Goal: Information Seeking & Learning: Learn about a topic

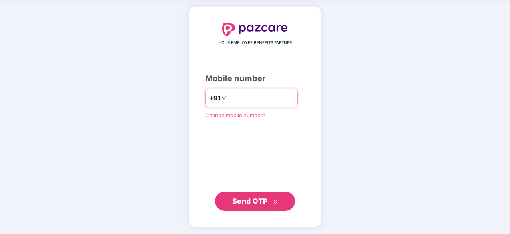
type input "**********"
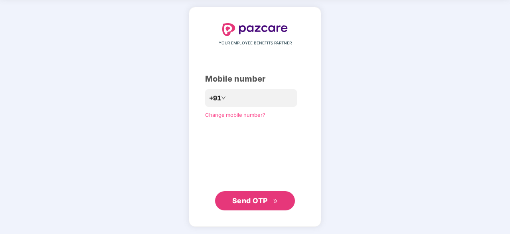
click at [268, 198] on span "Send OTP" at bounding box center [255, 200] width 46 height 11
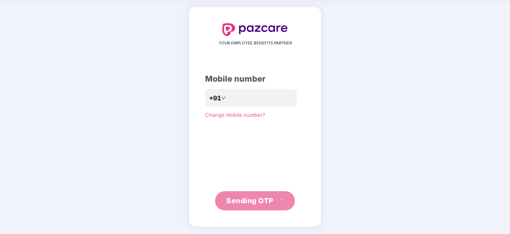
scroll to position [26, 0]
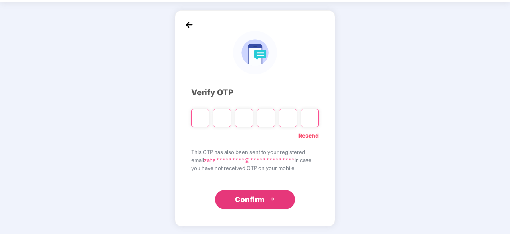
type input "*"
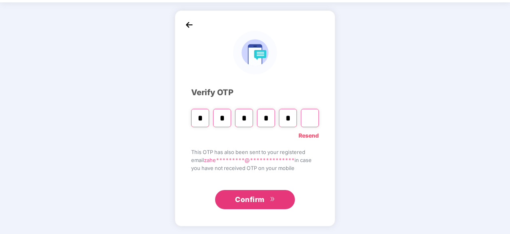
type input "*"
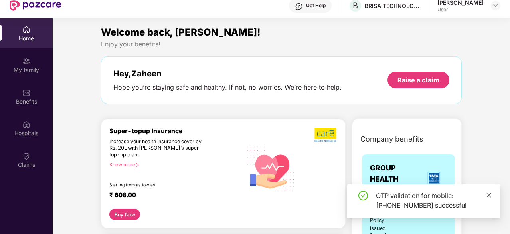
click at [490, 196] on icon "close" at bounding box center [489, 195] width 4 height 4
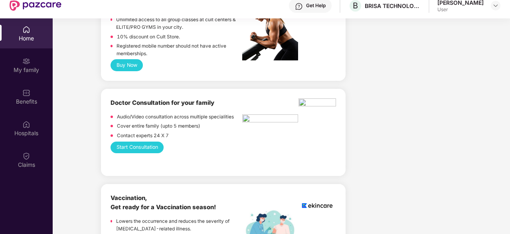
scroll to position [399, 0]
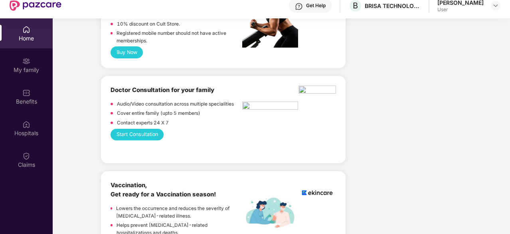
click at [151, 137] on button "Start Consultation" at bounding box center [137, 135] width 53 height 12
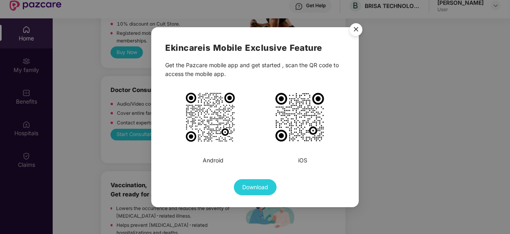
click at [359, 28] on img "Close" at bounding box center [356, 31] width 22 height 22
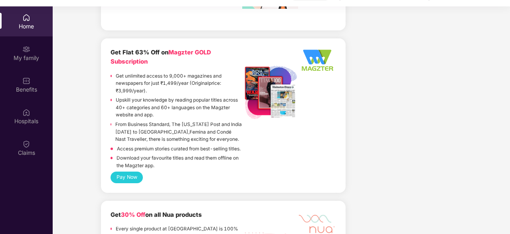
scroll to position [45, 0]
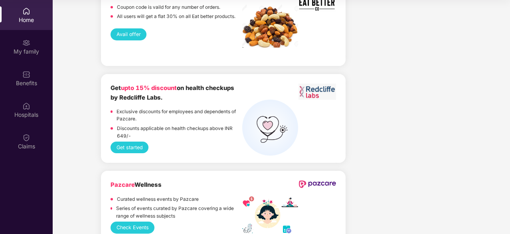
scroll to position [1930, 0]
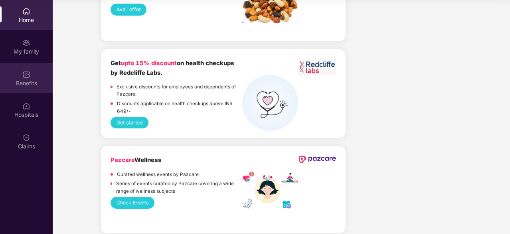
click at [36, 77] on div "Benefits" at bounding box center [26, 78] width 53 height 30
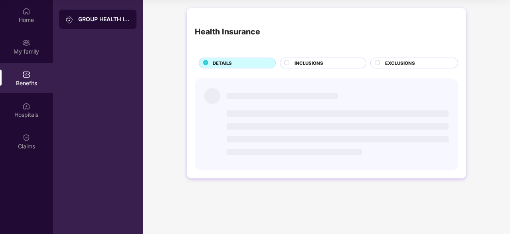
scroll to position [0, 0]
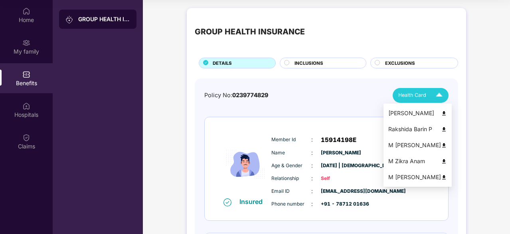
click at [435, 93] on img at bounding box center [440, 95] width 14 height 14
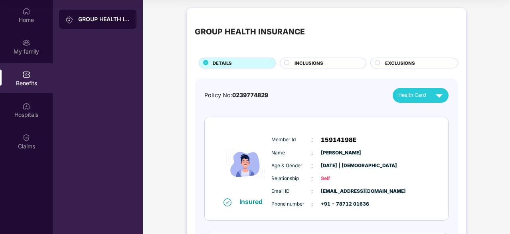
click at [374, 165] on div "Age & Gender : [DATE] | [DEMOGRAPHIC_DATA]" at bounding box center [351, 165] width 159 height 9
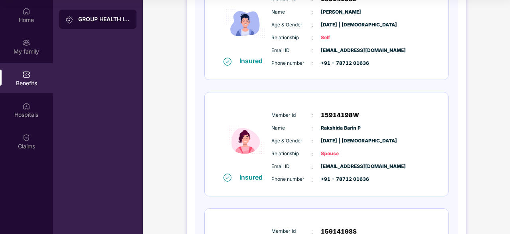
scroll to position [60, 0]
